Goal: Entertainment & Leisure: Consume media (video, audio)

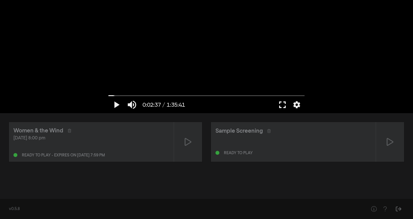
click at [282, 103] on button "fullscreen" at bounding box center [282, 105] width 16 height 17
drag, startPoint x: 111, startPoint y: 94, endPoint x: 108, endPoint y: 95, distance: 3.5
type input "0"
click at [108, 95] on input "Seek" at bounding box center [206, 95] width 196 height 3
click at [283, 107] on button "fullscreen" at bounding box center [282, 105] width 16 height 17
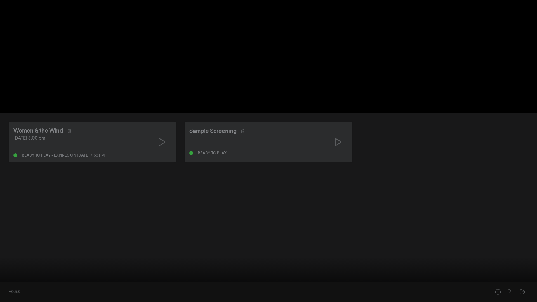
click at [412, 219] on button "fullscreen_exit" at bounding box center [513, 294] width 16 height 17
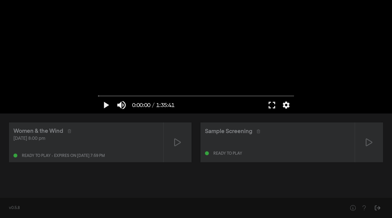
drag, startPoint x: 59, startPoint y: 156, endPoint x: 126, endPoint y: 155, distance: 67.2
click at [126, 155] on div "Ready to play - expires on [DATE] 7:59 pm" at bounding box center [85, 154] width 145 height 7
click at [181, 142] on div at bounding box center [177, 142] width 28 height 40
click at [274, 104] on button "fullscreen" at bounding box center [272, 105] width 16 height 17
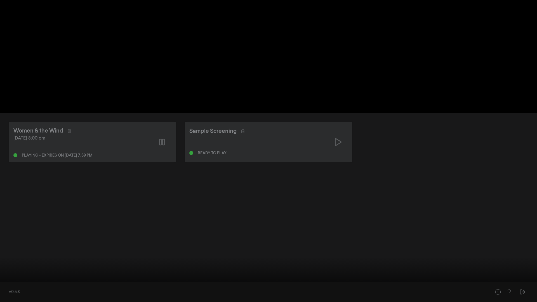
type input "0.263439"
click at [10, 219] on button "pause" at bounding box center [11, 294] width 16 height 17
click at [3, 219] on button "play_arrow" at bounding box center [11, 294] width 16 height 17
click at [3, 219] on button "pause" at bounding box center [11, 294] width 16 height 17
click at [3, 219] on button "play_arrow" at bounding box center [11, 294] width 16 height 17
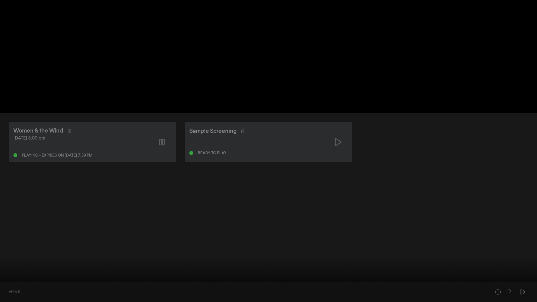
click at [3, 219] on button "pause" at bounding box center [11, 294] width 16 height 17
click at [412, 56] on div at bounding box center [268, 151] width 537 height 302
click at [12, 219] on button "pause" at bounding box center [11, 294] width 16 height 17
click at [342, 36] on div at bounding box center [268, 151] width 537 height 302
click at [10, 219] on button "pause" at bounding box center [11, 294] width 16 height 17
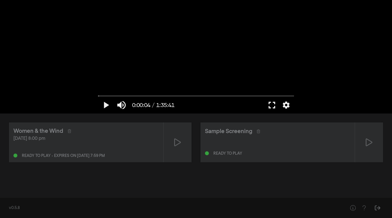
click at [271, 104] on button "fullscreen" at bounding box center [272, 105] width 16 height 17
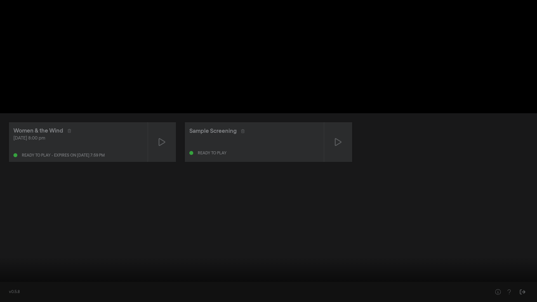
click at [7, 219] on button "play_arrow" at bounding box center [11, 294] width 16 height 17
click at [7, 219] on button "pause" at bounding box center [11, 294] width 16 height 17
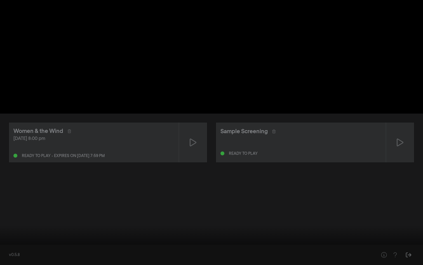
click at [3, 219] on button "play_arrow" at bounding box center [11, 256] width 16 height 17
click at [3, 219] on button "pause" at bounding box center [11, 256] width 16 height 17
click at [3, 219] on button "play_arrow" at bounding box center [11, 256] width 16 height 17
click at [3, 219] on button "pause" at bounding box center [11, 256] width 16 height 17
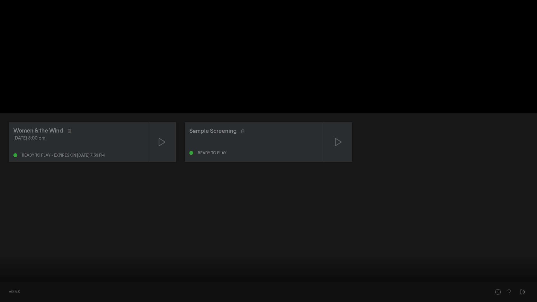
click at [3, 219] on button "play_arrow" at bounding box center [11, 294] width 16 height 17
click at [3, 219] on button "pause" at bounding box center [11, 294] width 16 height 17
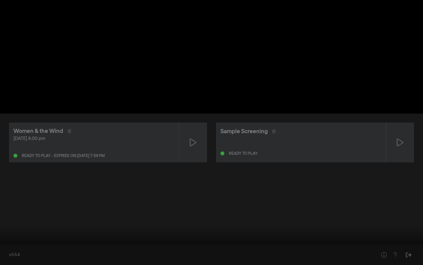
click at [5, 219] on input "Seek" at bounding box center [212, 246] width 418 height 3
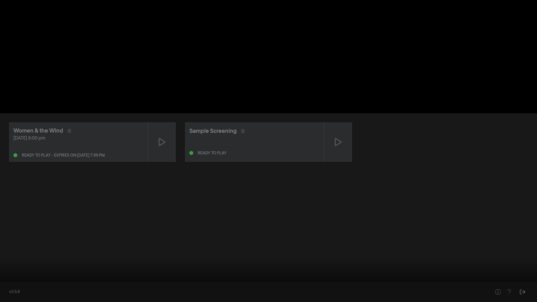
click at [10, 219] on button "play_arrow" at bounding box center [11, 294] width 16 height 17
click at [3, 219] on button "pause" at bounding box center [11, 294] width 16 height 17
click at [3, 219] on button "play_arrow" at bounding box center [11, 294] width 16 height 17
click at [3, 219] on button "pause" at bounding box center [11, 294] width 16 height 17
click at [3, 219] on input "Seek" at bounding box center [269, 284] width 532 height 3
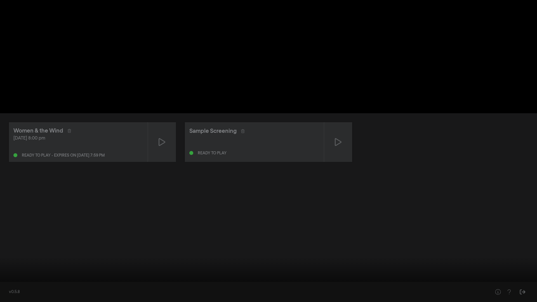
click at [5, 219] on input "Seek" at bounding box center [269, 284] width 532 height 3
type input "12.282643"
